Goal: Task Accomplishment & Management: Use online tool/utility

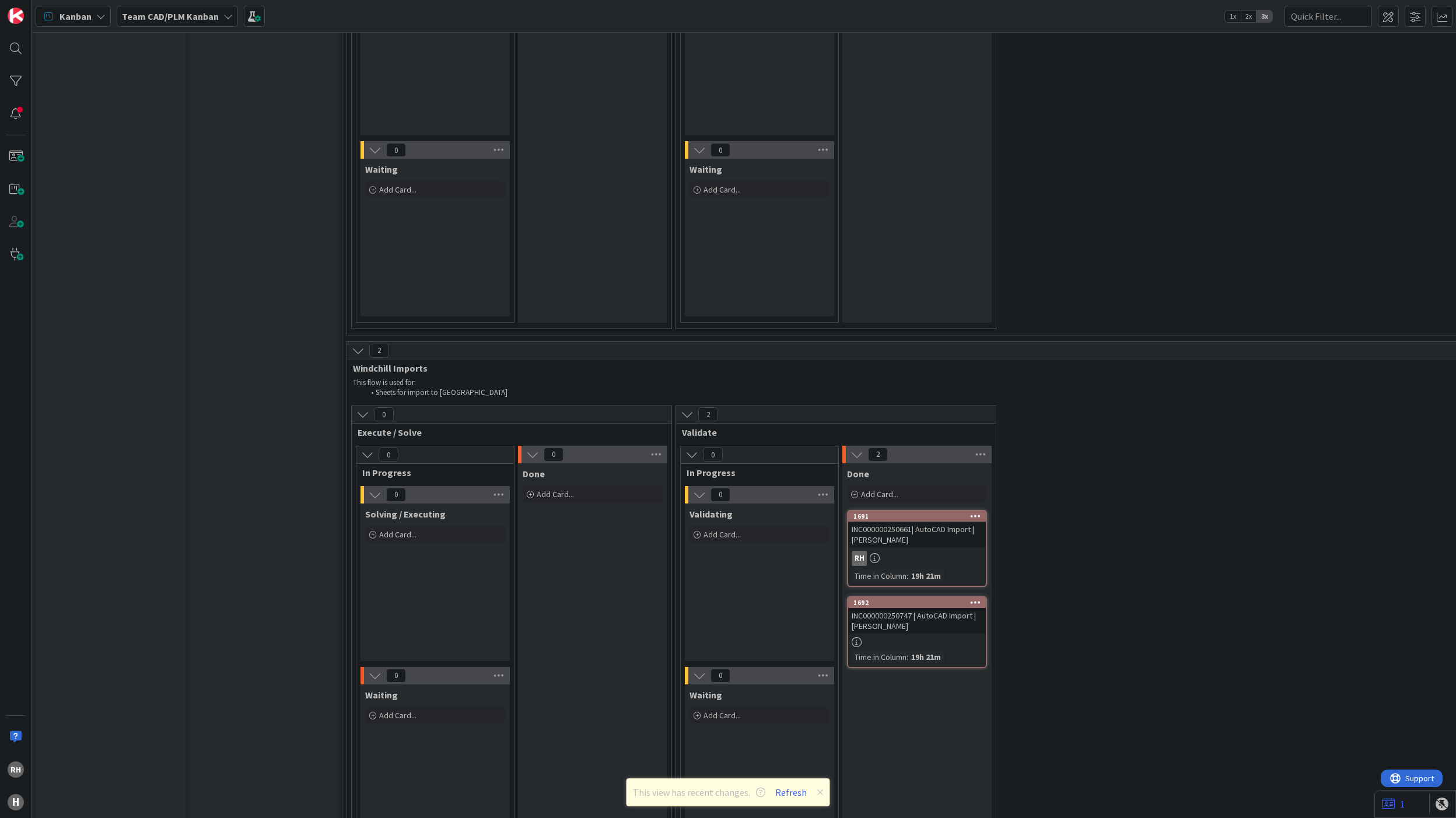
scroll to position [2955, 0]
click at [442, 523] on div "Add Card..." at bounding box center [435, 531] width 140 height 17
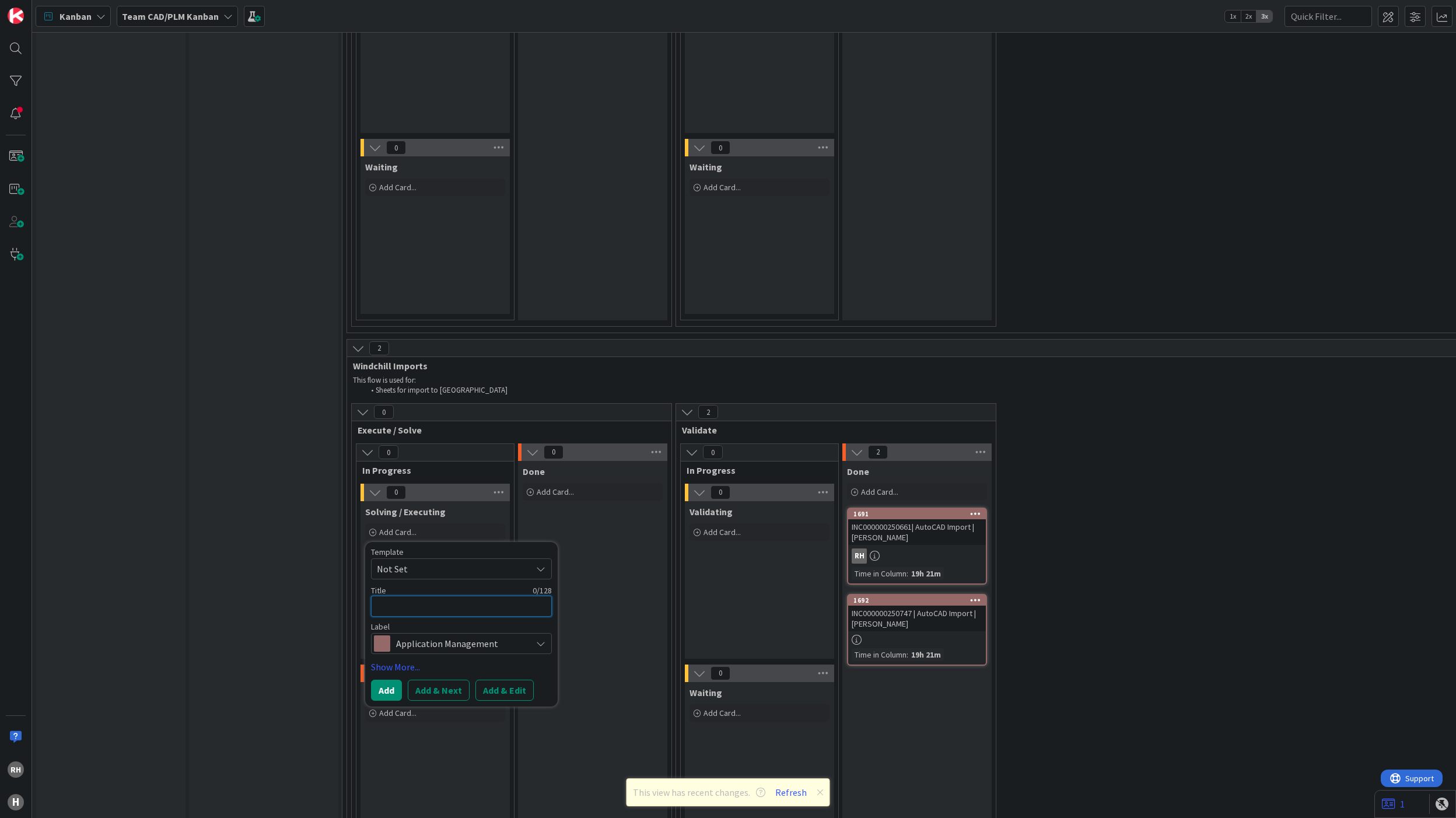
click at [398, 596] on textarea at bounding box center [461, 606] width 181 height 22
paste textarea "INC000000250669"
type textarea "x"
type textarea "INC000000250669"
type textarea "x"
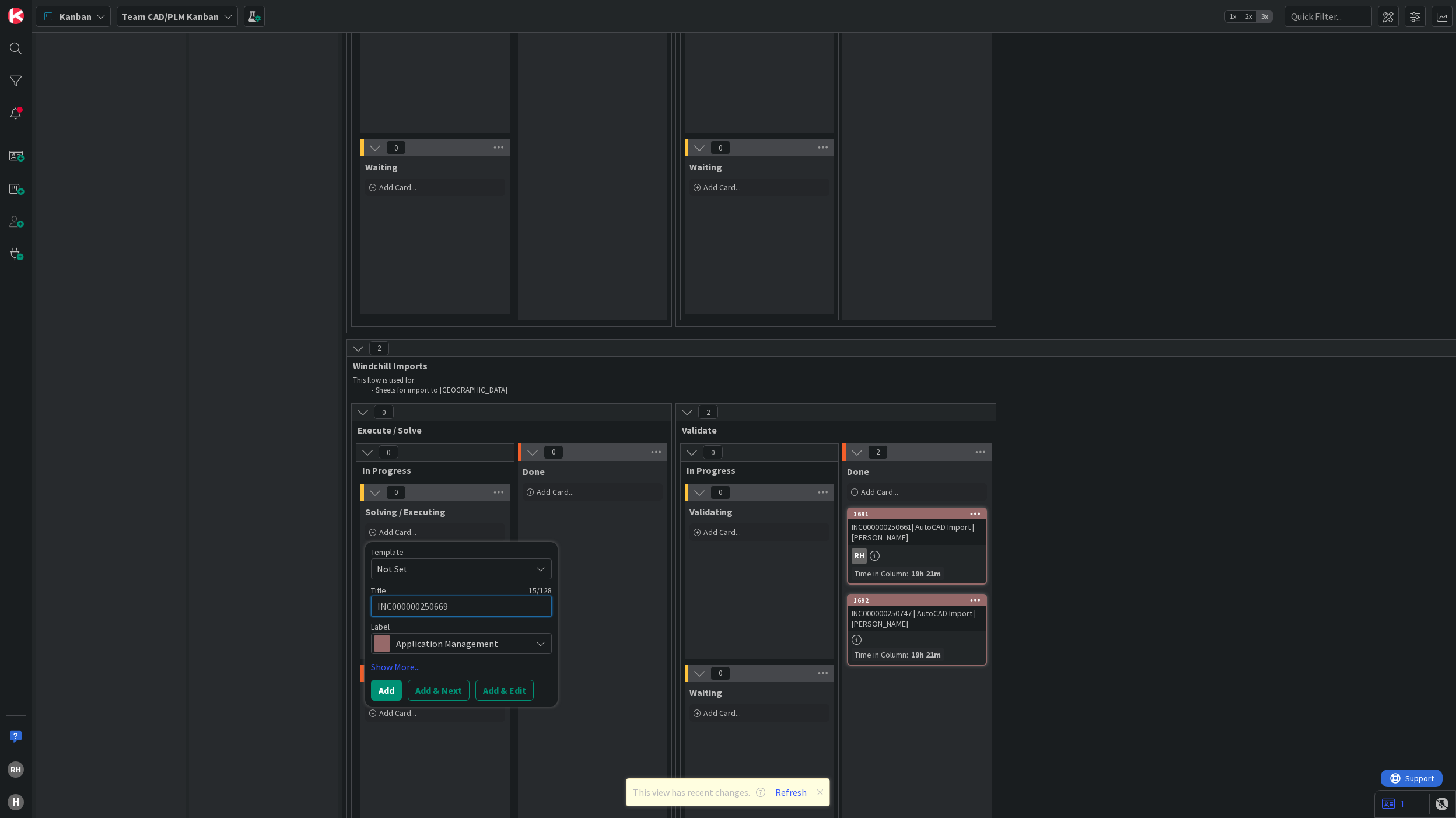
type textarea "INC000000250669"
type textarea "x"
type textarea "INC000000250669 -"
type textarea "x"
type textarea "INC000000250669 -"
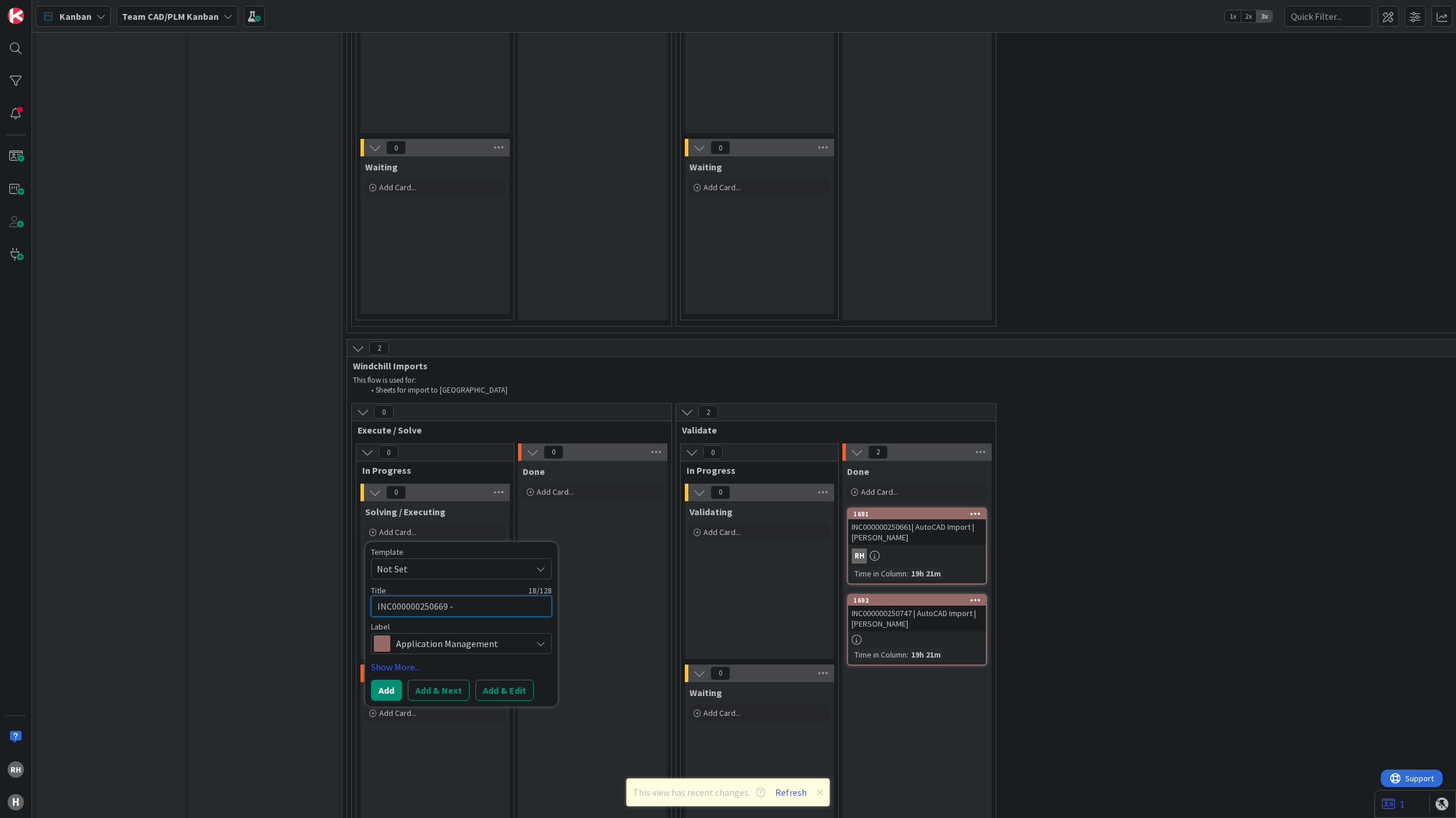
type textarea "x"
type textarea "INC000000250669 - A"
type textarea "x"
type textarea "INC000000250669 - Au"
type textarea "x"
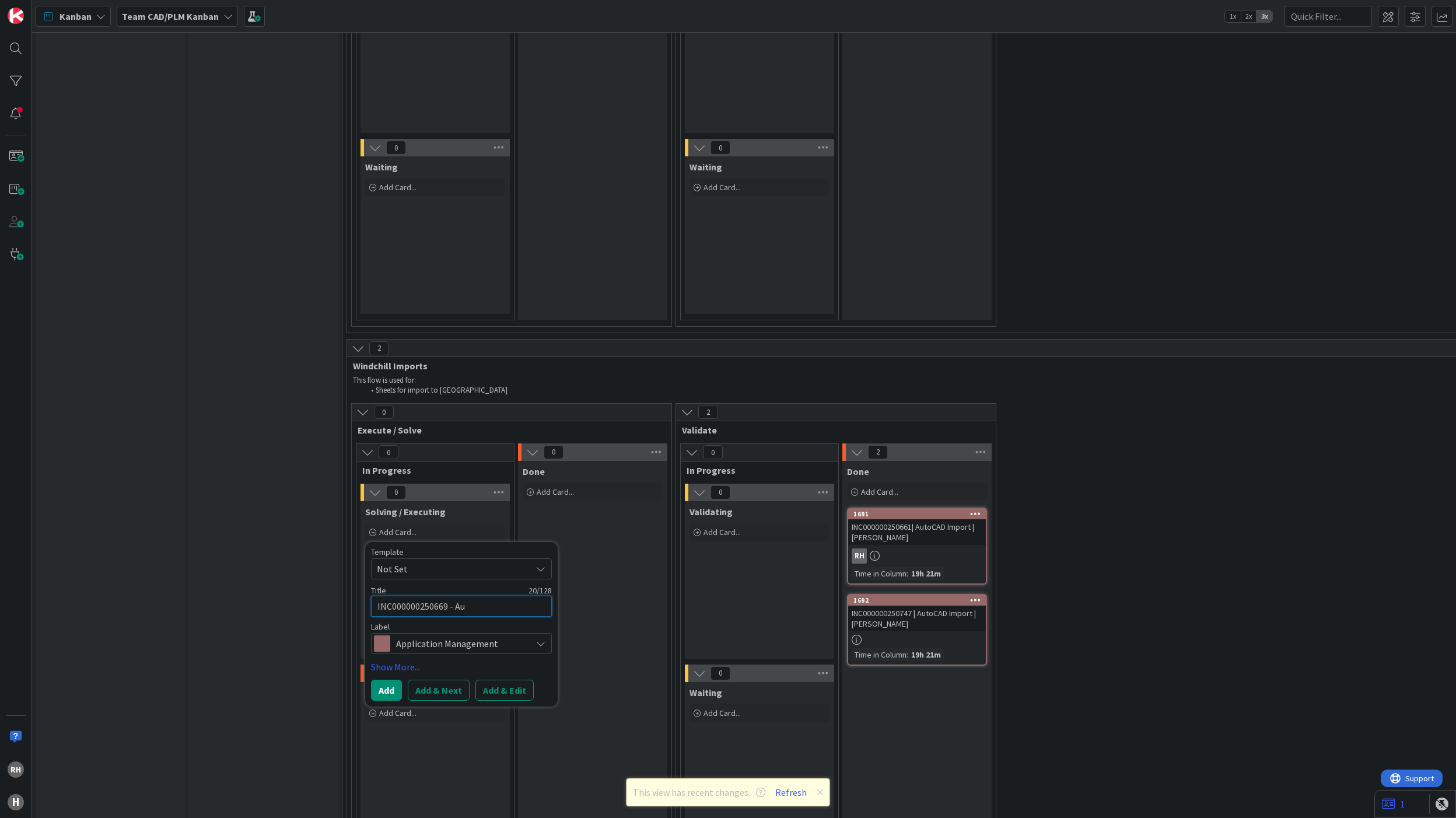
type textarea "INC000000250669 - Aut"
type textarea "x"
type textarea "INC000000250669 - Auto"
type textarea "x"
type textarea "INC000000250669 - AutoC"
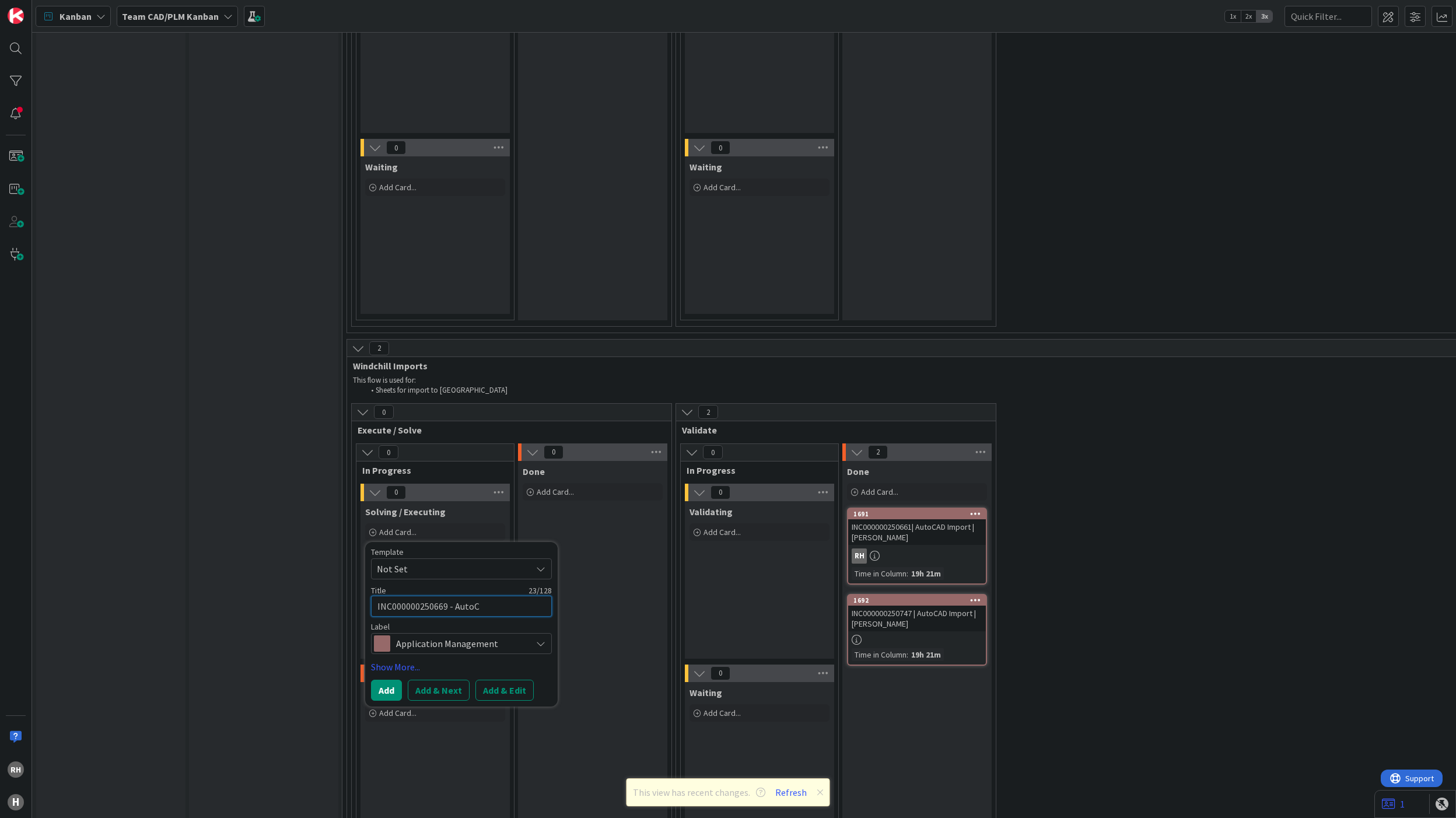
type textarea "x"
type textarea "INC000000250669 - AutoCA"
type textarea "x"
type textarea "INC000000250669 - AutoCAD"
type textarea "x"
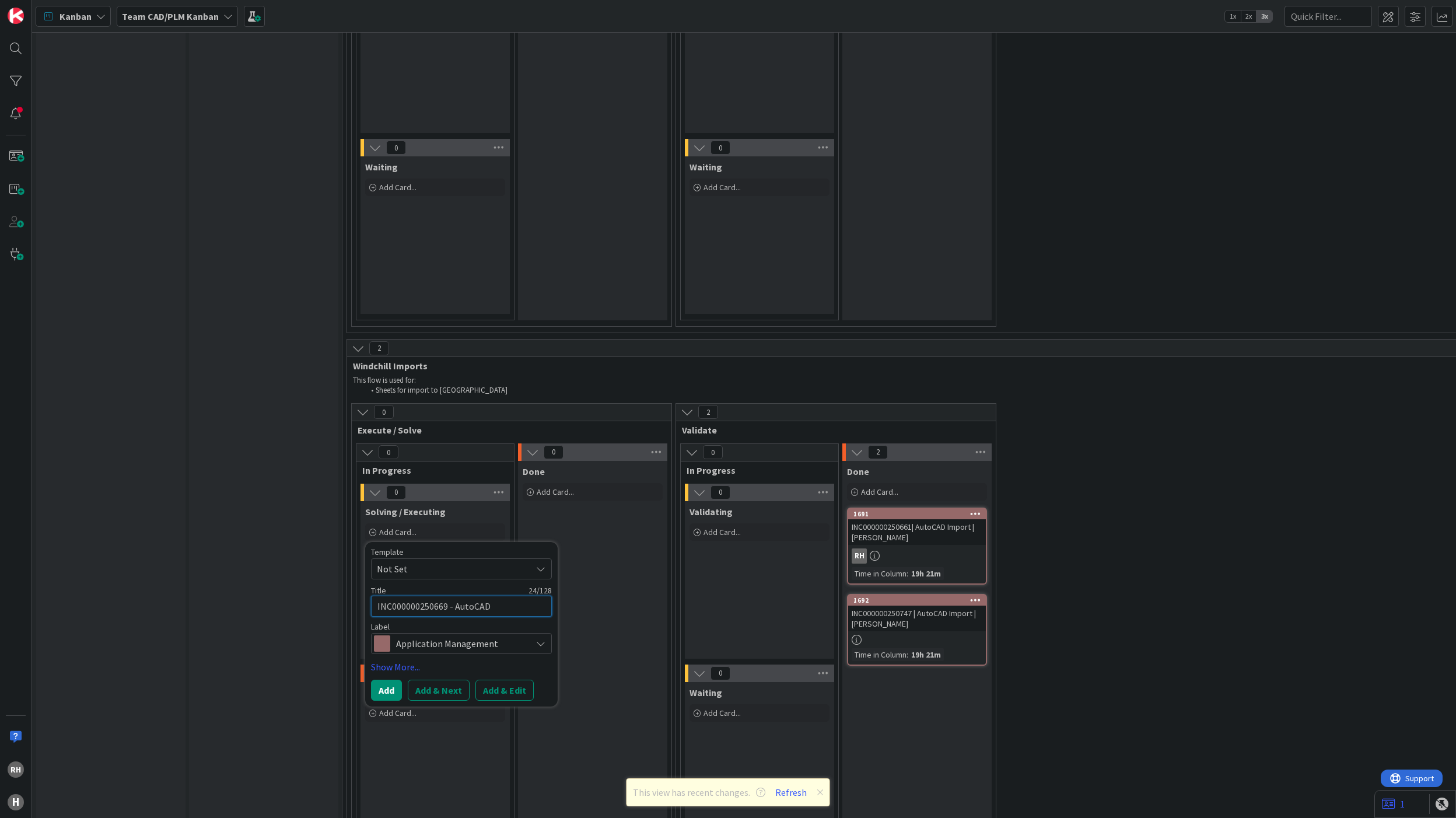
type textarea "INC000000250669 - AutoCAD"
type textarea "x"
type textarea "INC000000250669 - AutoCAD I"
type textarea "x"
type textarea "INC000000250669 - AutoCAD Im"
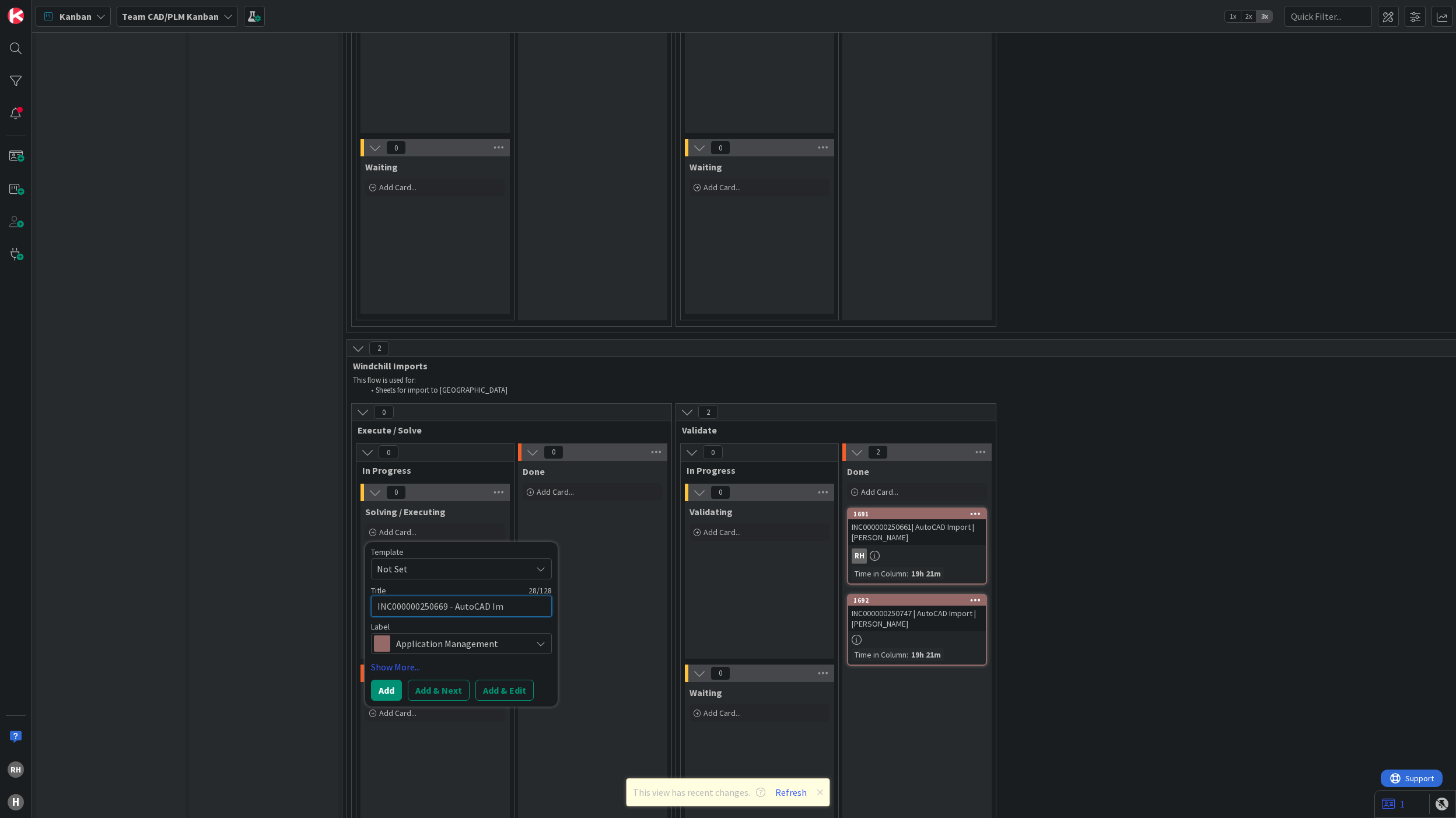
type textarea "x"
type textarea "INC000000250669 - AutoCAD Imp"
type textarea "x"
type textarea "INC000000250669 - AutoCAD Impo"
type textarea "x"
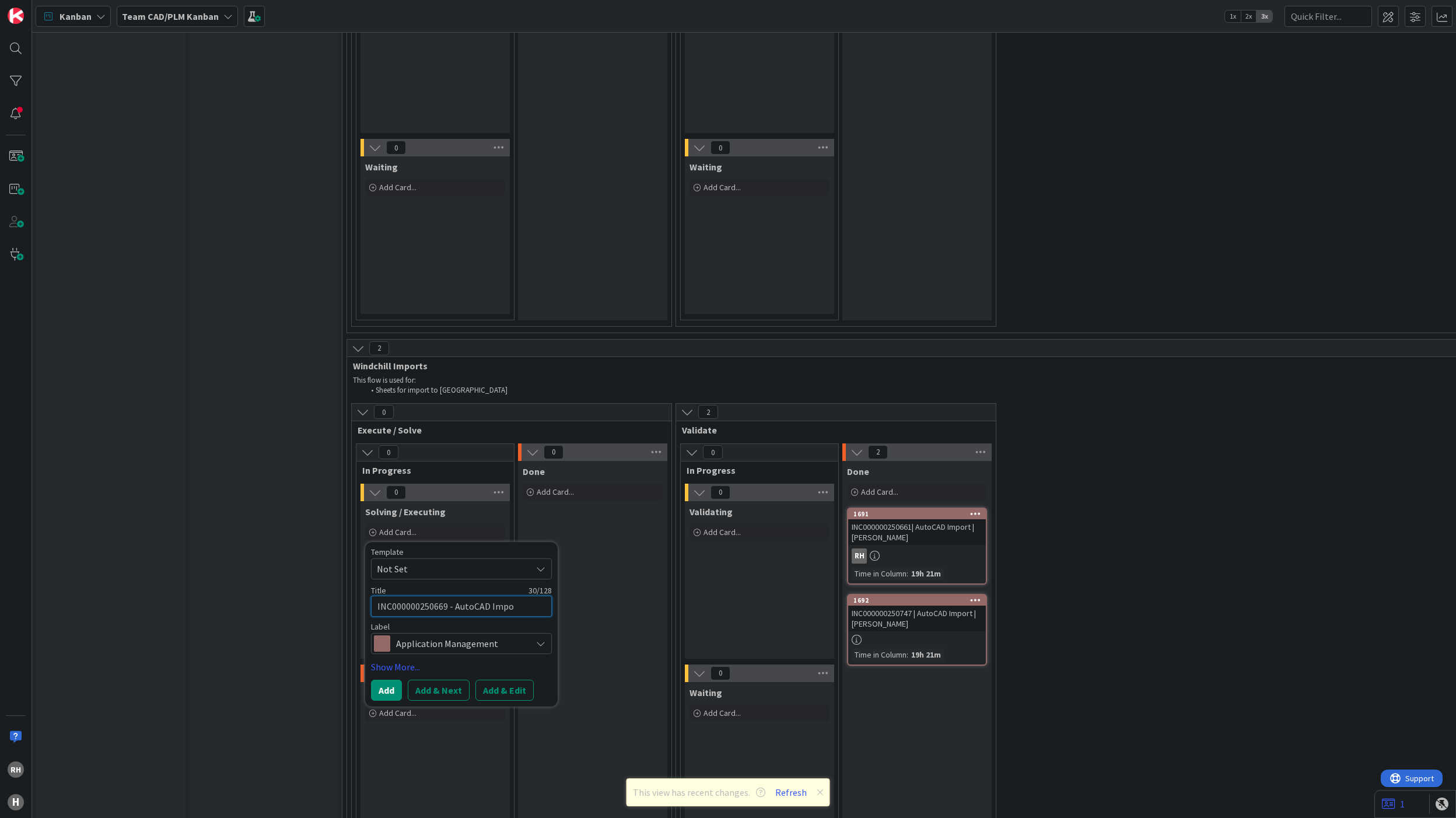
type textarea "INC000000250669 - AutoCAD Impor"
type textarea "x"
type textarea "INC000000250669 - AutoCAD Import"
type textarea "x"
type textarea "INC000000250669 - AutoCAD Import"
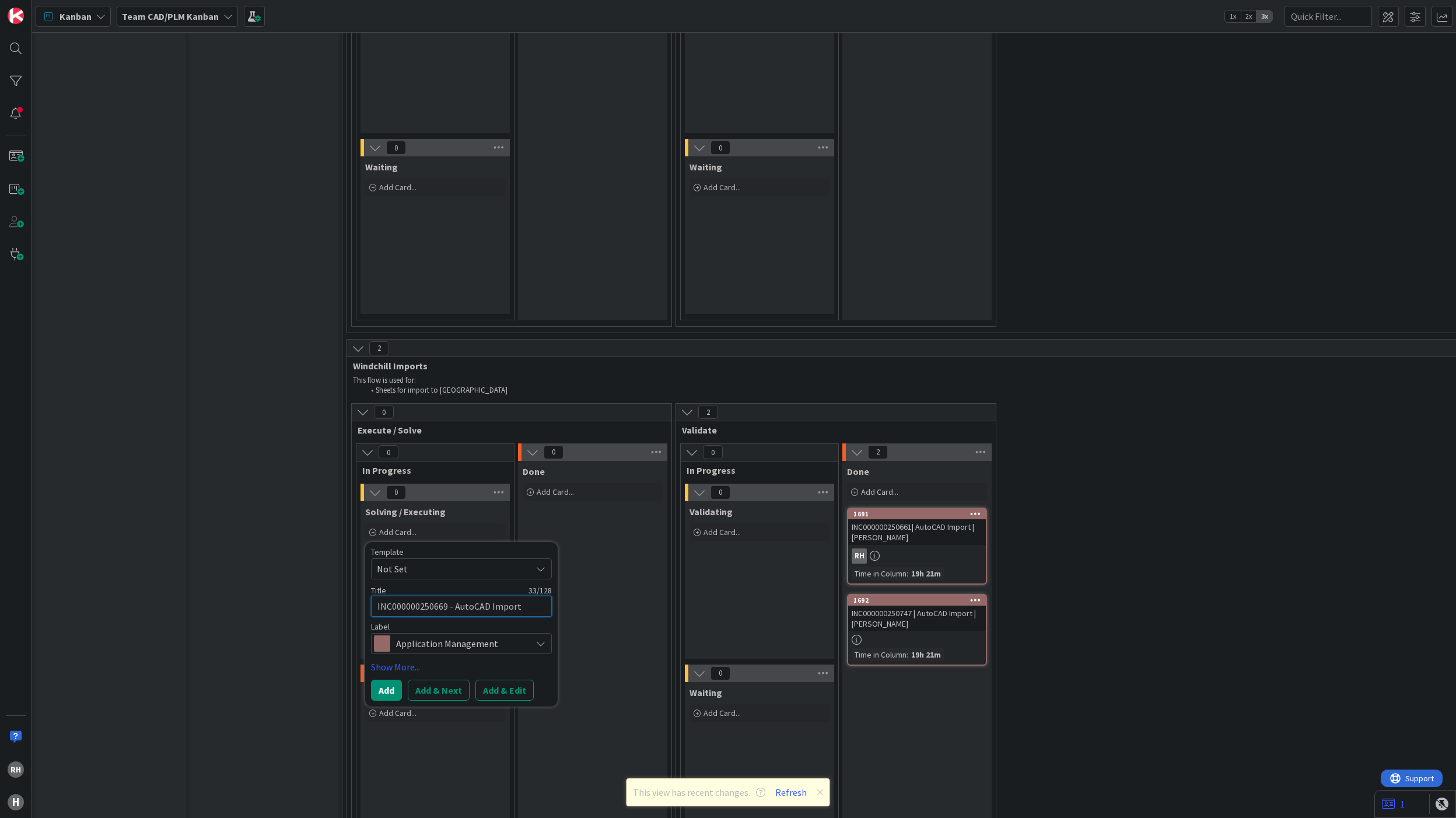
type textarea "x"
type textarea "INC000000250669 - AutoCAD Import |"
type textarea "x"
type textarea "INC000000250669 - AutoCAD Import |"
type textarea "x"
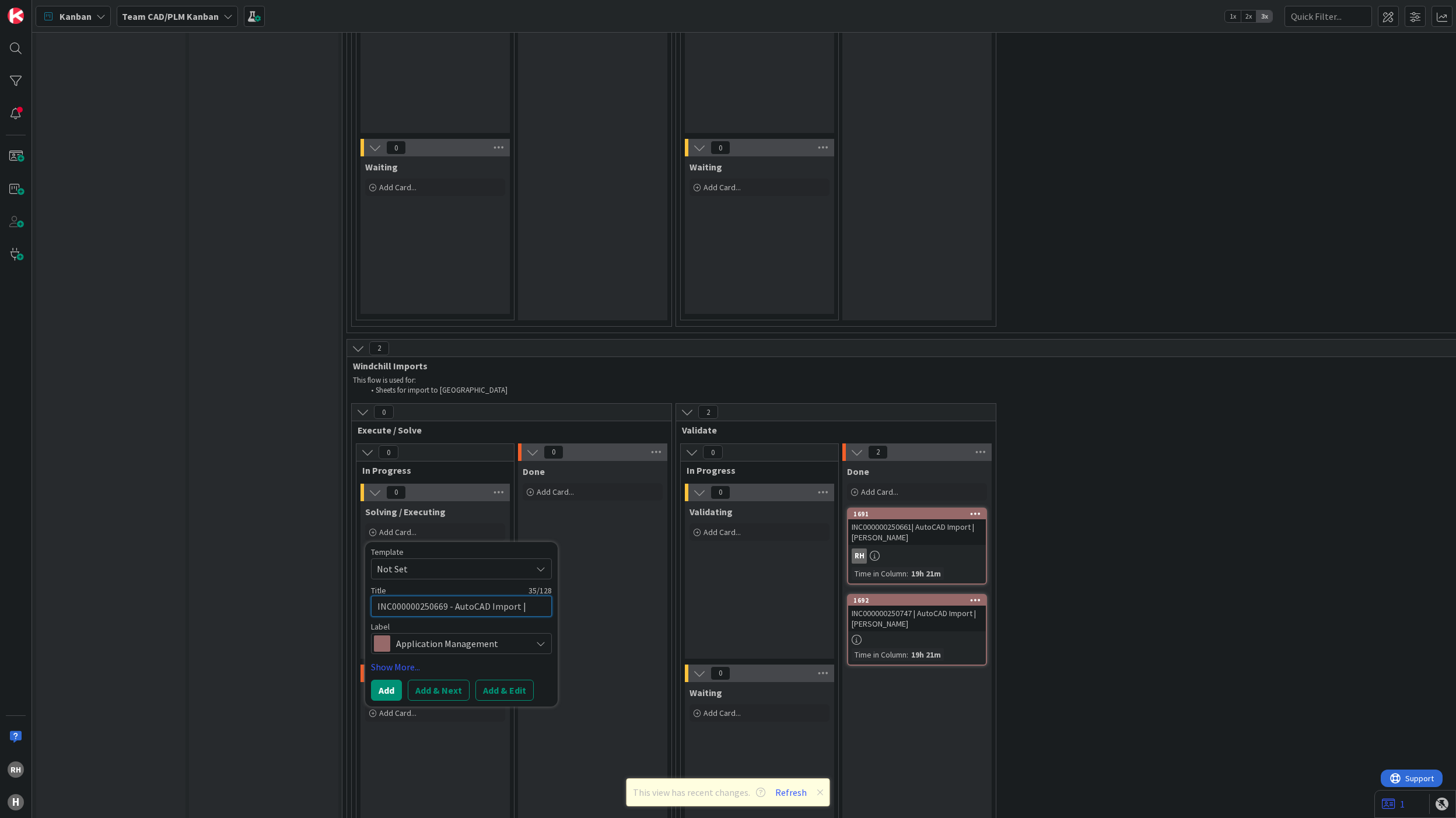
type textarea "INC000000250669 - AutoCAD Import | M"
type textarea "x"
type textarea "INC000000250669 - AutoCAD Import | M"
type textarea "x"
type textarea "INC000000250669 - AutoCAD Import | M"
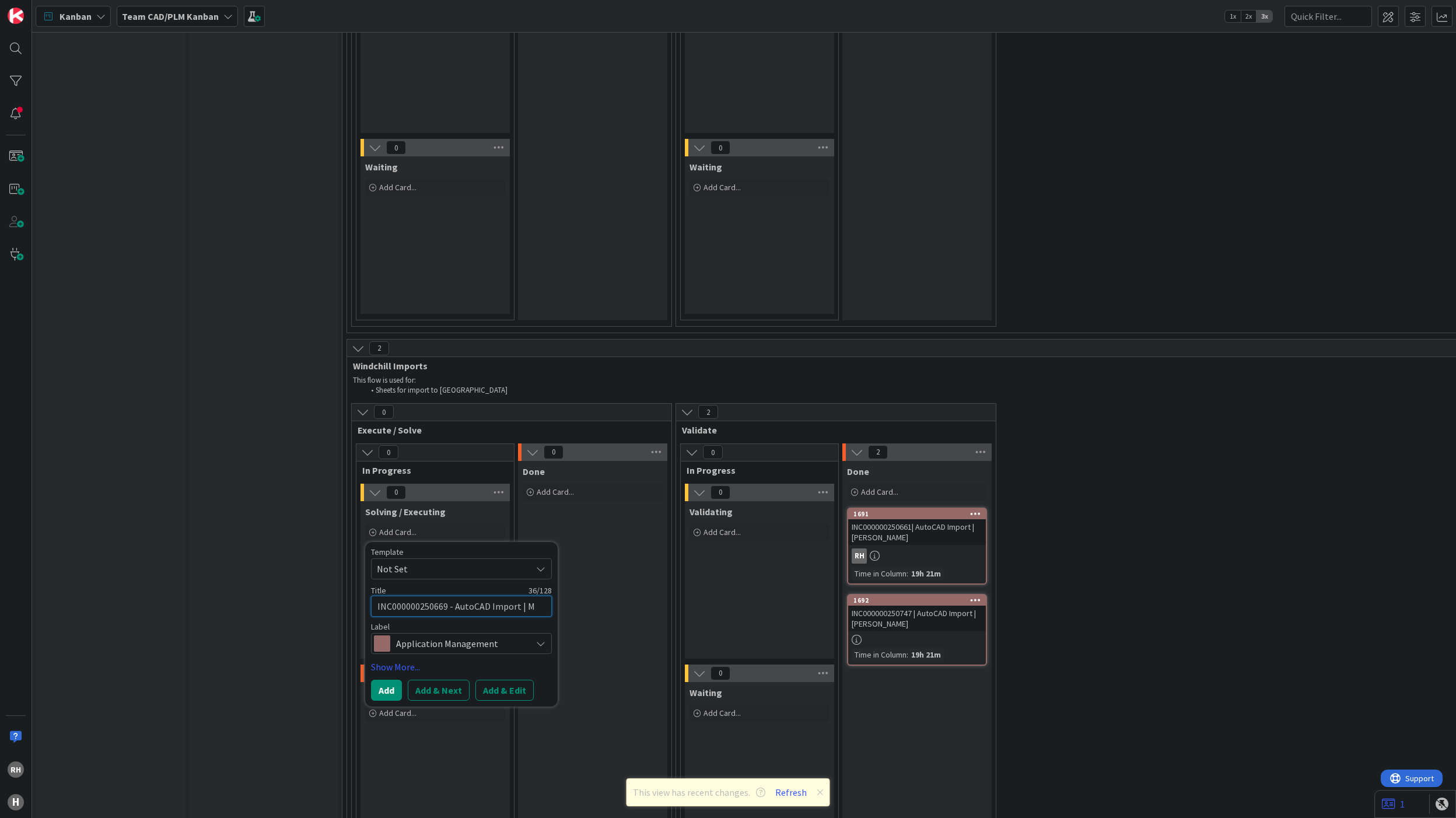
type textarea "x"
type textarea "INC000000250669 - AutoCAD Import | M."
type textarea "x"
type textarea "INC000000250669 - AutoCAD Import | M."
type textarea "x"
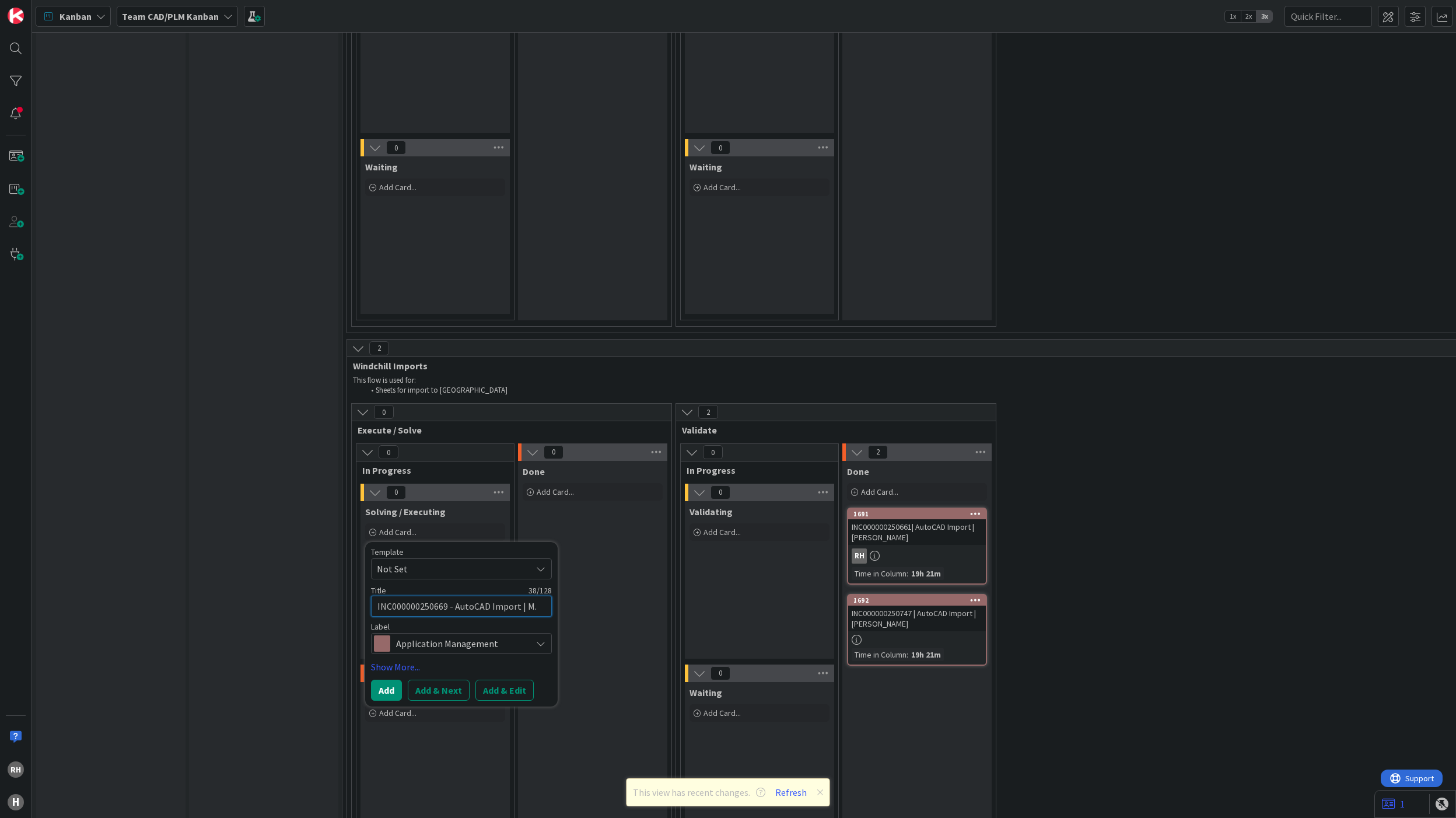
type textarea "INC000000250669 - AutoCAD Import | M. V"
type textarea "x"
type textarea "INC000000250669 - AutoCAD Import | M. Vr"
type textarea "x"
type textarea "INC000000250669 - AutoCAD Import | M. Vrl"
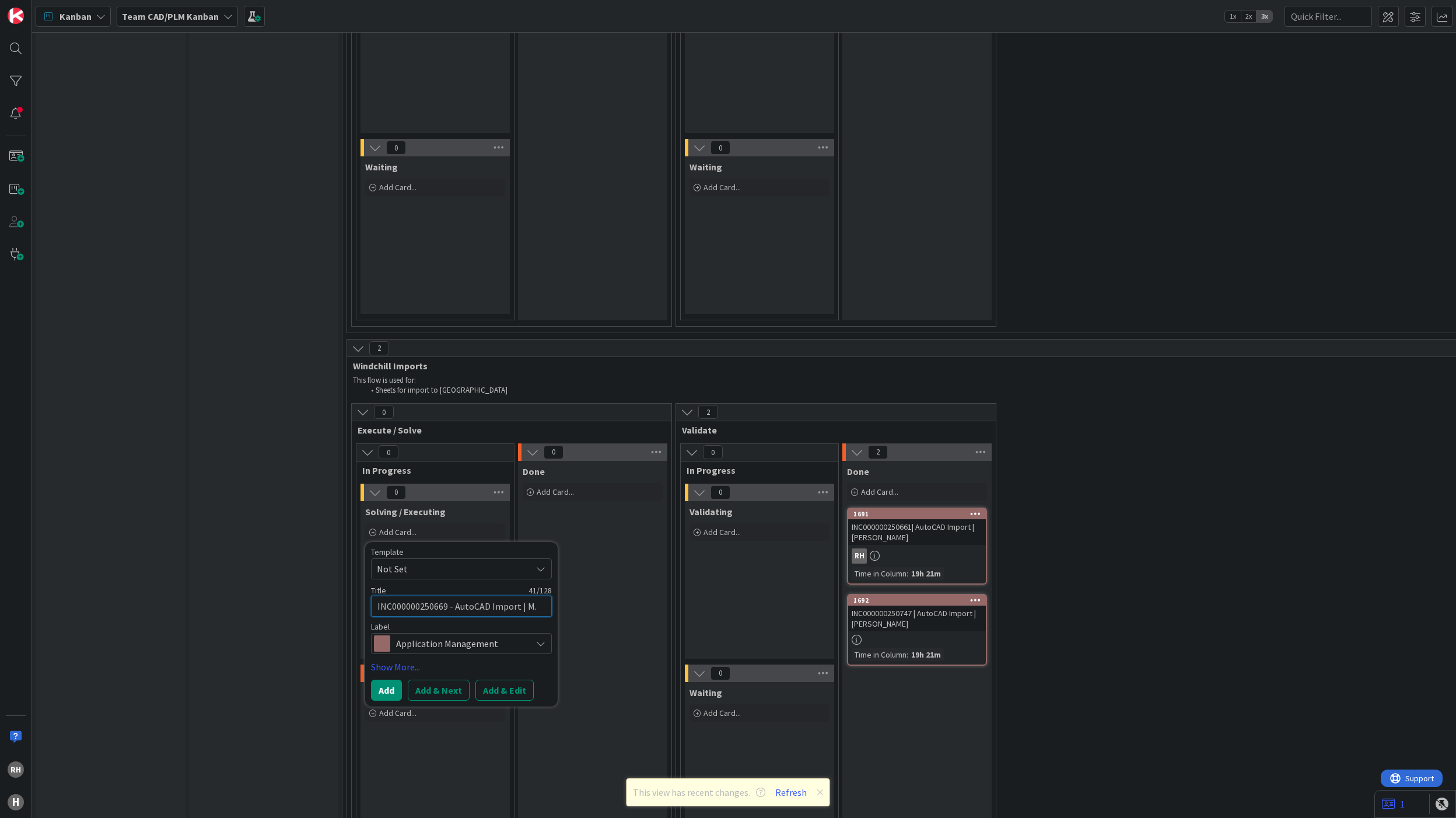
type textarea "x"
type textarea "INC000000250669 - AutoCAD Import | M. Vrli"
type textarea "x"
type textarea "INC000000250669 - AutoCAD Import | [PERSON_NAME]"
click at [512, 693] on button "Add & Edit" at bounding box center [504, 704] width 59 height 21
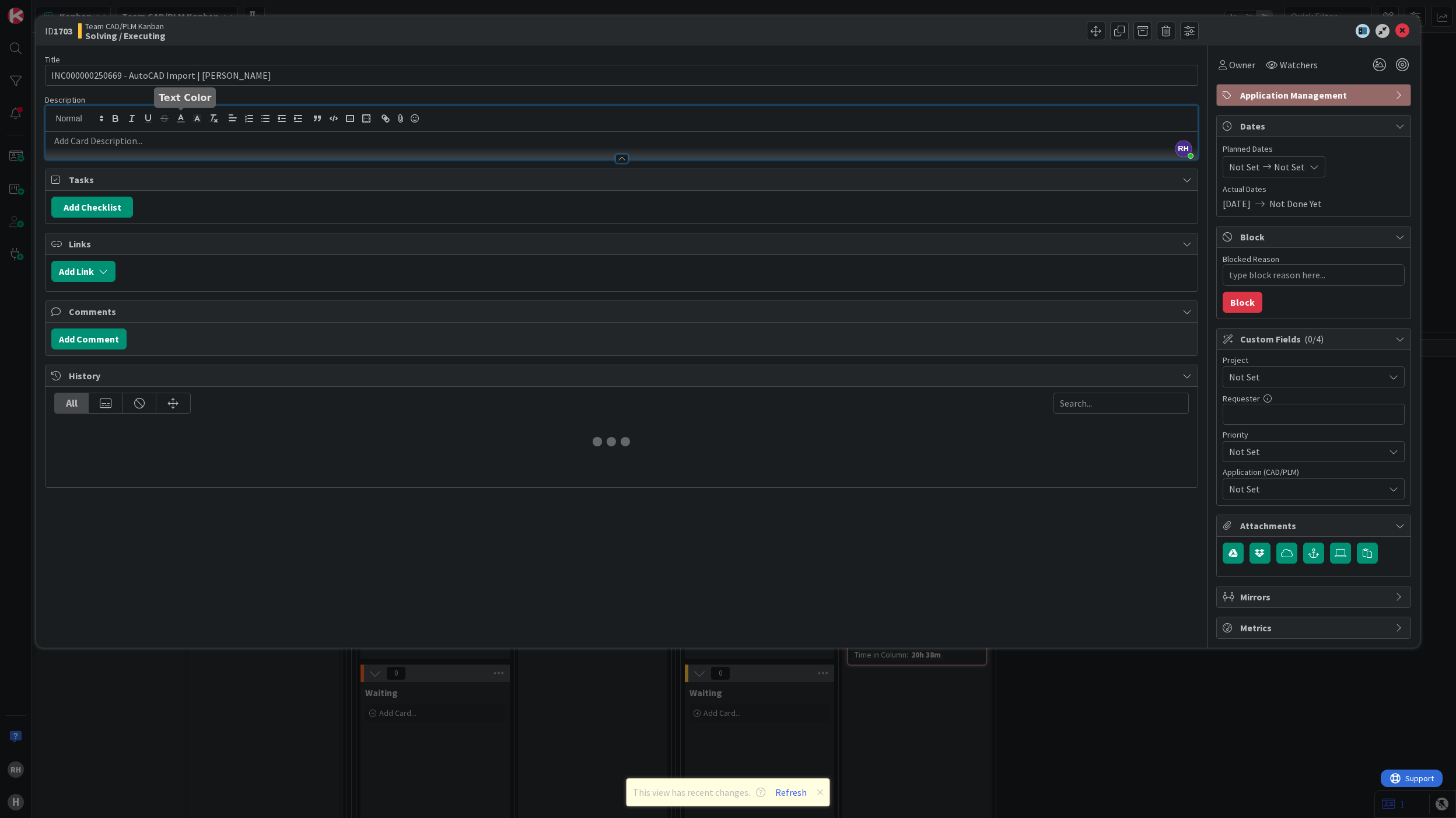
click at [176, 118] on div "[PERSON_NAME] just joined" at bounding box center [621, 133] width 1151 height 54
click at [210, 146] on p at bounding box center [621, 141] width 1140 height 14
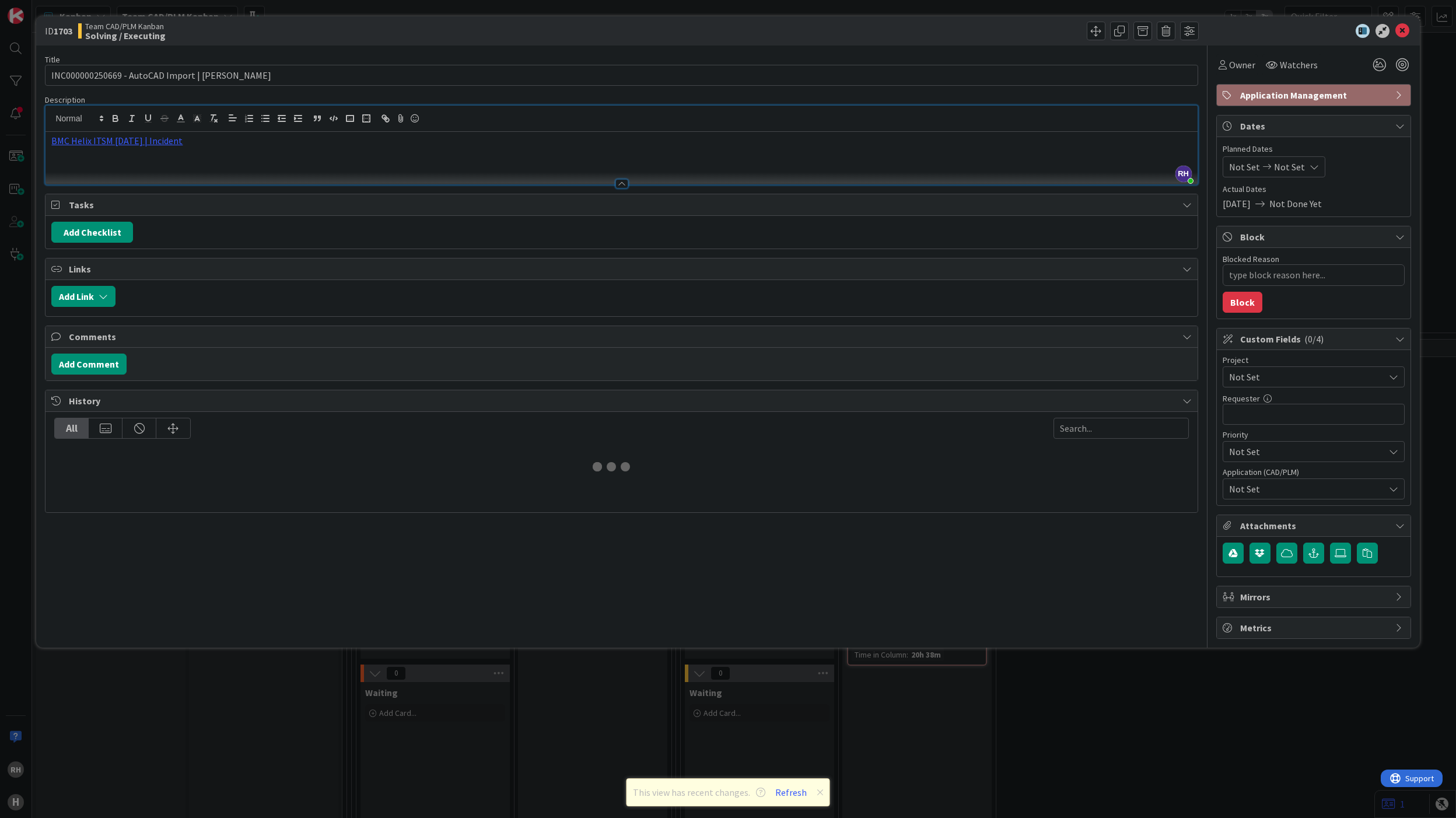
type textarea "x"
click at [173, 682] on div "ID 1703 Team CAD/PLM Kanban Solving / Executing Title 43 / 128 INC000000250669 …" at bounding box center [728, 409] width 1456 height 818
